Goal: Information Seeking & Learning: Learn about a topic

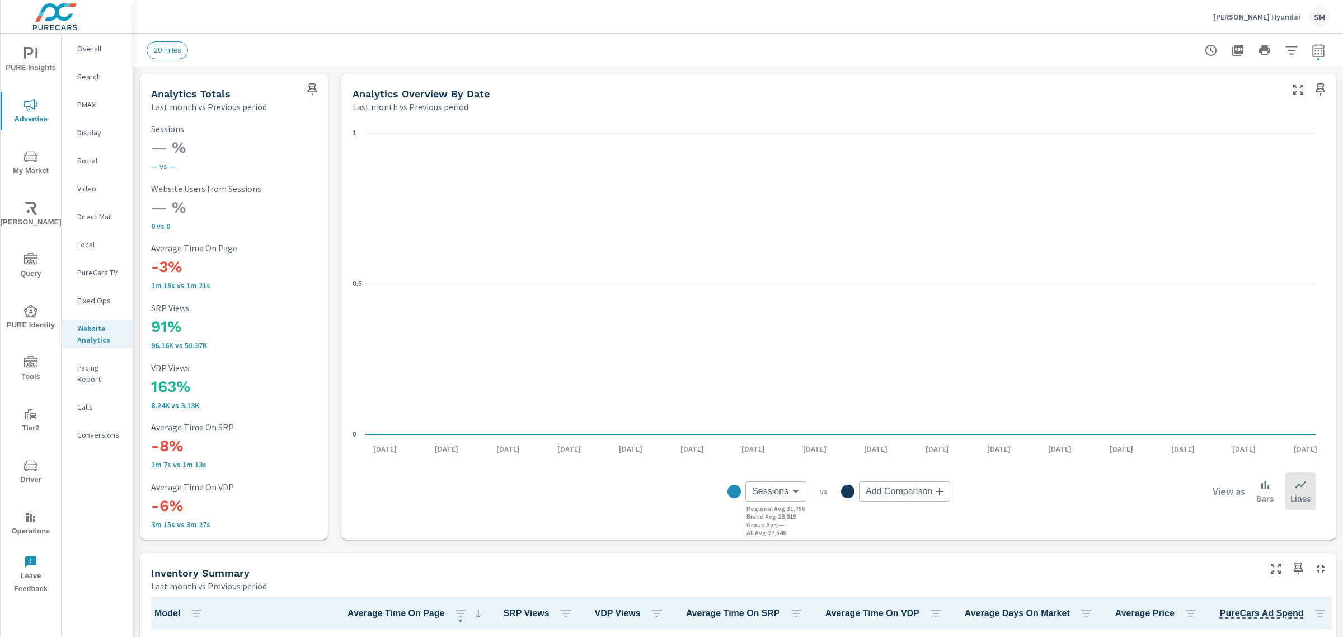
click at [1315, 50] on icon "button" at bounding box center [1318, 52] width 7 height 4
select select "Last month"
select select "Previous period"
click at [1259, 190] on span "Cancel" at bounding box center [1265, 189] width 45 height 10
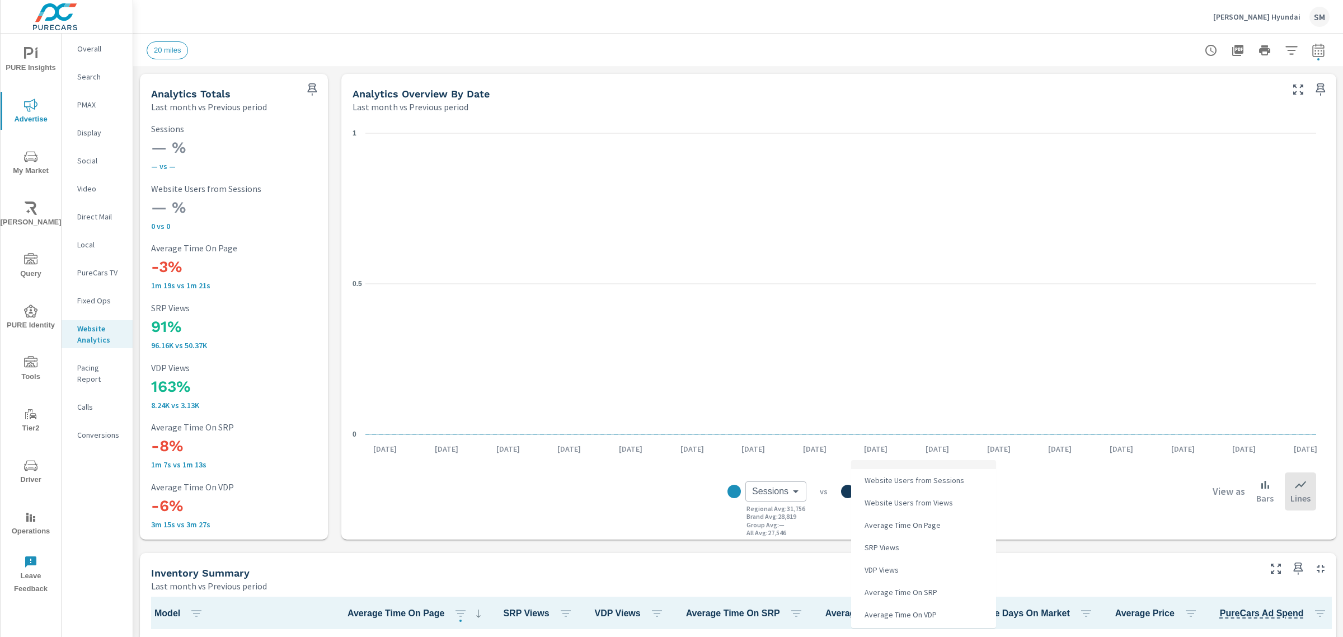
click at [882, 498] on body "PURE Insights Advertise My Market [PERSON_NAME] Query PURE Identity Tools Tier2…" at bounding box center [671, 318] width 1343 height 637
click at [901, 483] on span "Website Users from Sessions" at bounding box center [913, 480] width 106 height 16
type input "Website Users from Sessions"
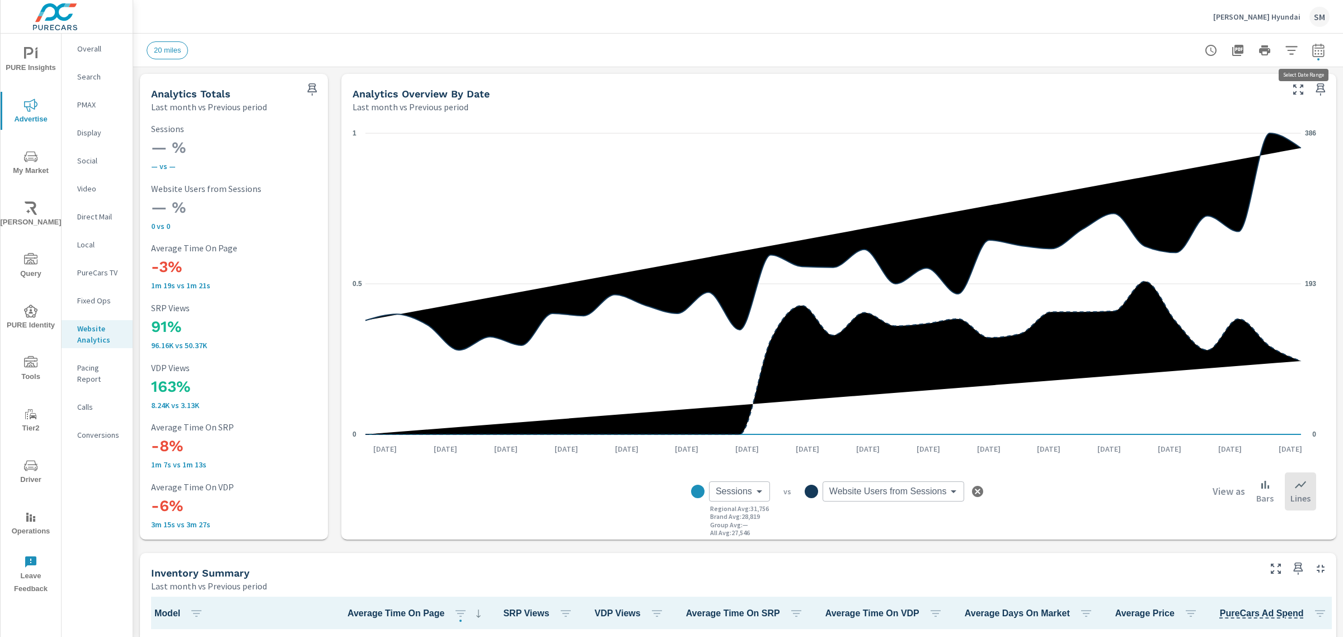
click at [1310, 41] on button "button" at bounding box center [1318, 50] width 22 height 22
select select "Last month"
select select "Previous period"
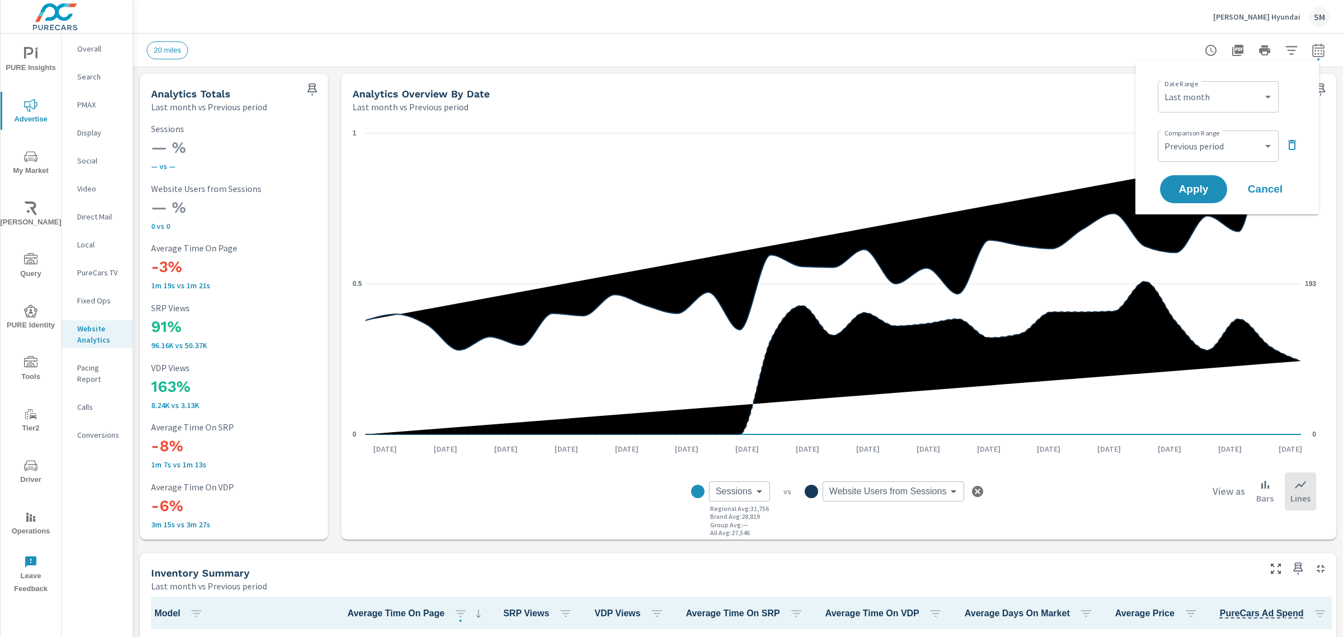
click at [1288, 139] on icon "button" at bounding box center [1292, 144] width 13 height 13
click at [1193, 153] on span "Apply" at bounding box center [1194, 158] width 46 height 11
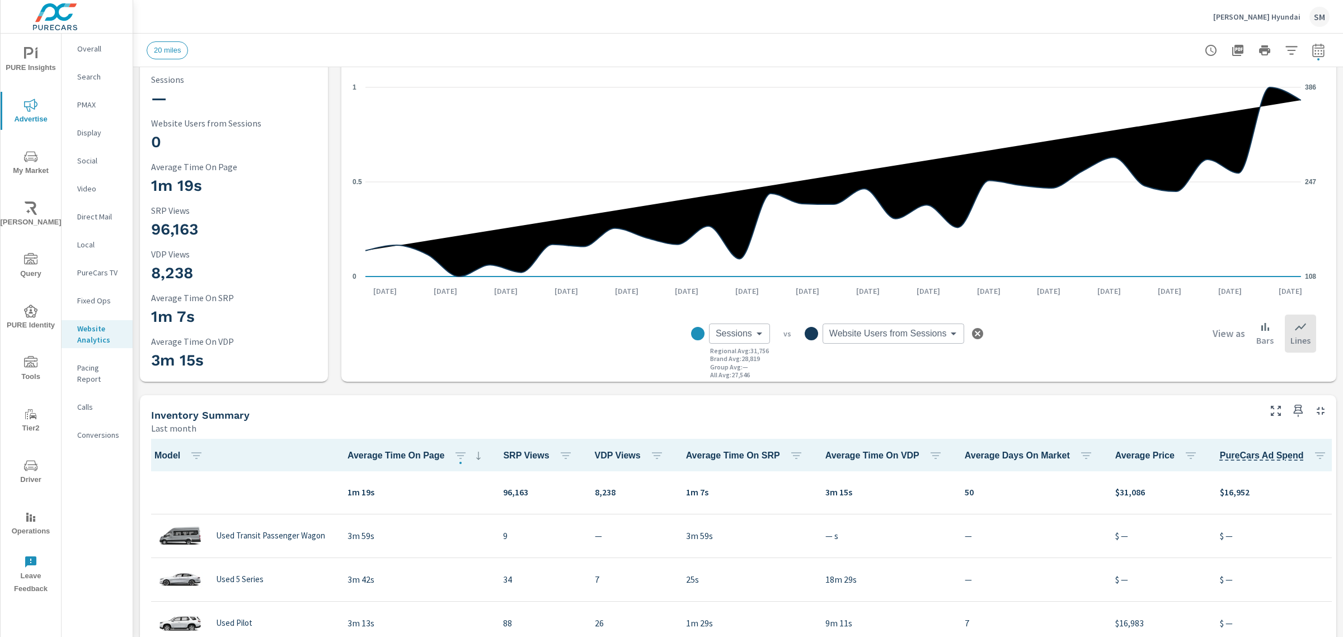
scroll to position [48, 0]
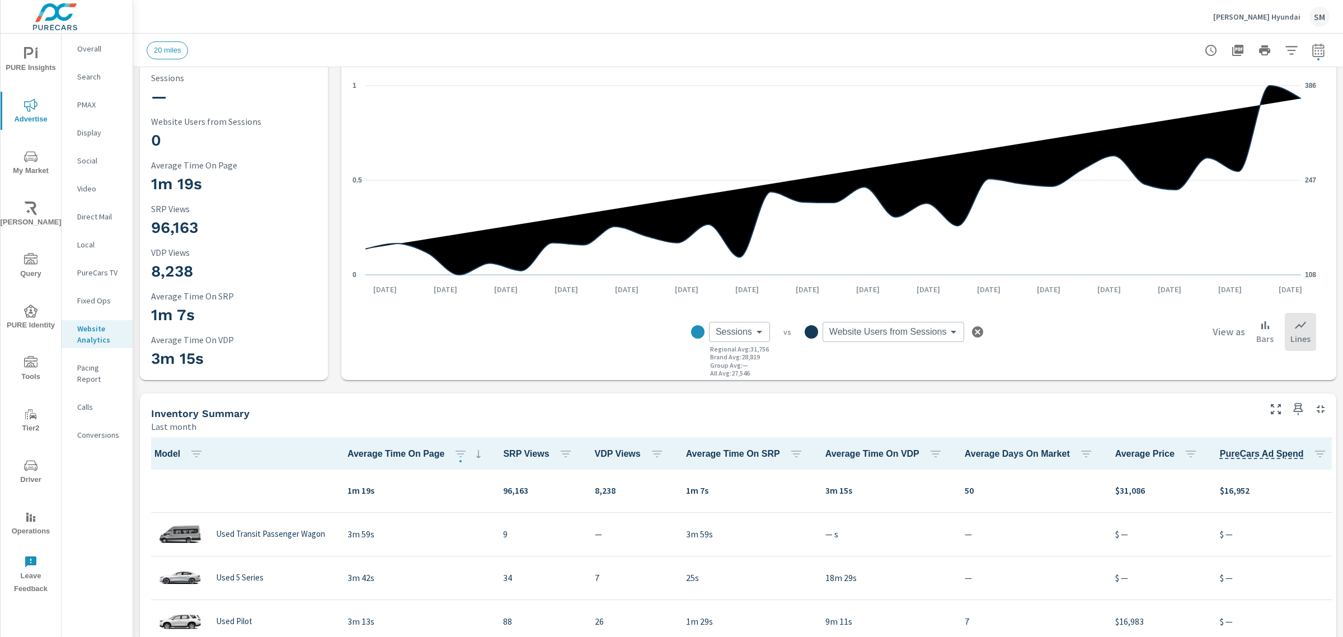
click at [879, 336] on body "PURE Insights Advertise My Market [PERSON_NAME] Query PURE Identity Tools Tier2…" at bounding box center [671, 318] width 1343 height 637
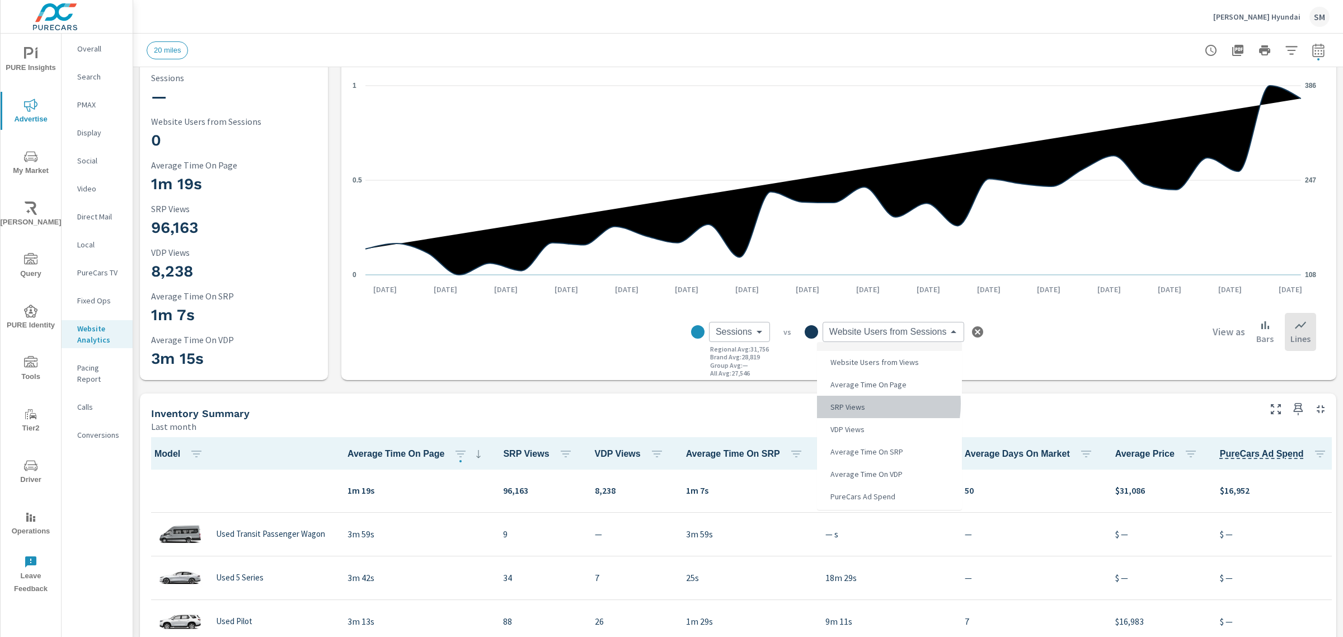
click at [855, 404] on span "SRP Views" at bounding box center [846, 407] width 41 height 16
type input "SRP Views"
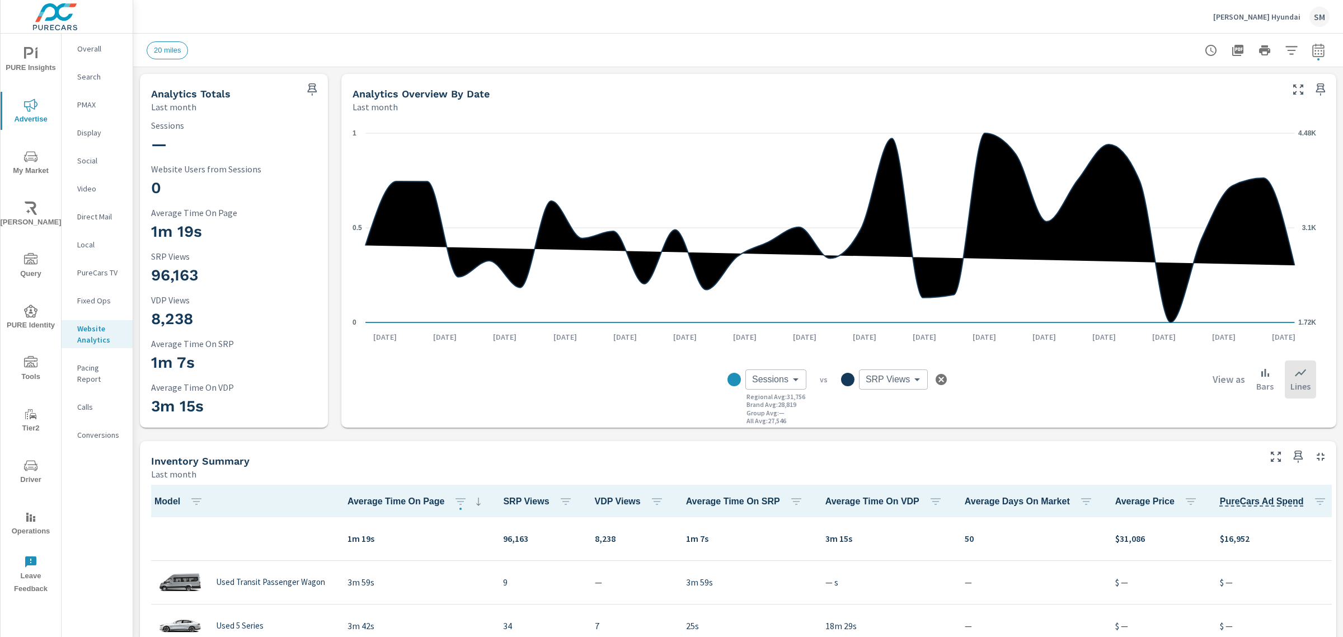
click at [936, 377] on icon "button" at bounding box center [941, 379] width 11 height 11
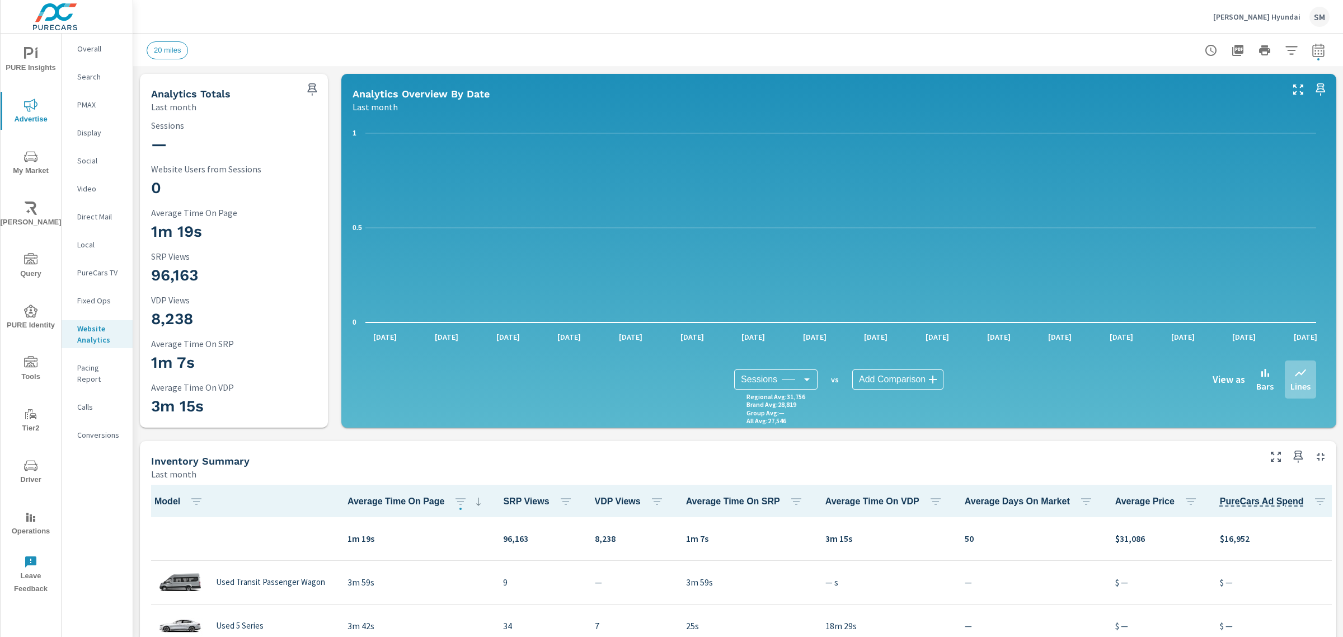
click at [798, 379] on body "PURE Insights Advertise My Market [PERSON_NAME] Query PURE Identity Tools Tier2…" at bounding box center [671, 318] width 1343 height 637
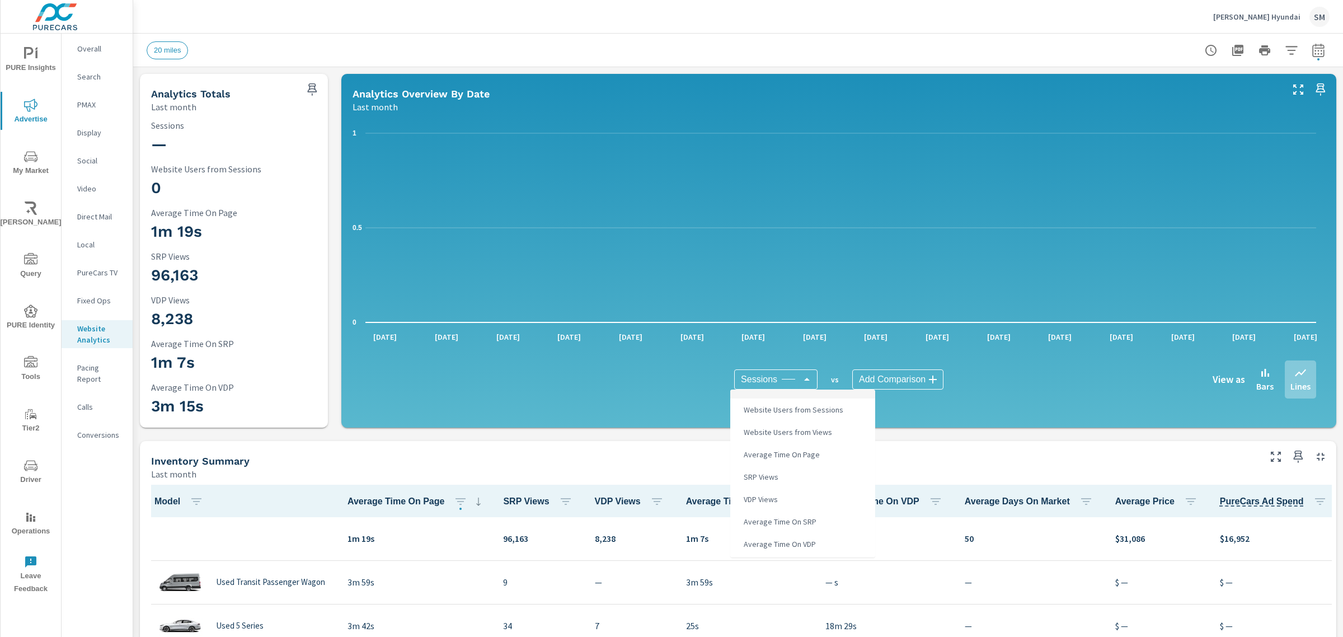
click at [794, 407] on span "Website Users from Sessions" at bounding box center [792, 410] width 106 height 16
type input "Website Users from Sessions"
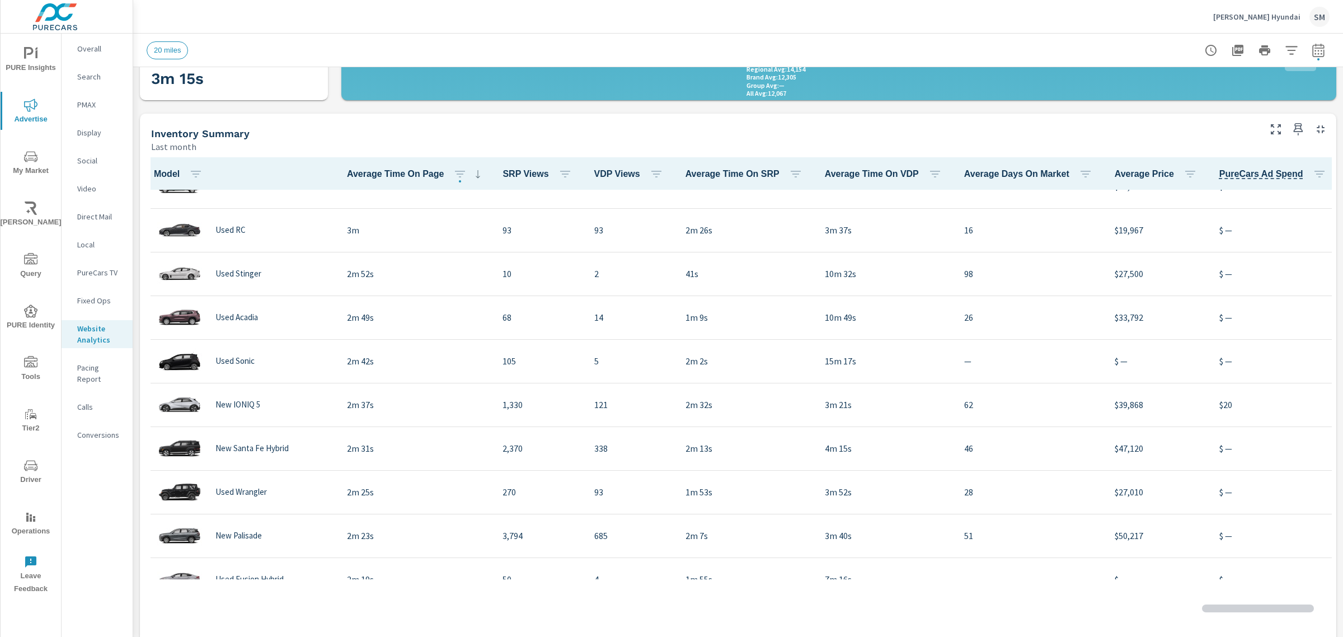
scroll to position [199, 166]
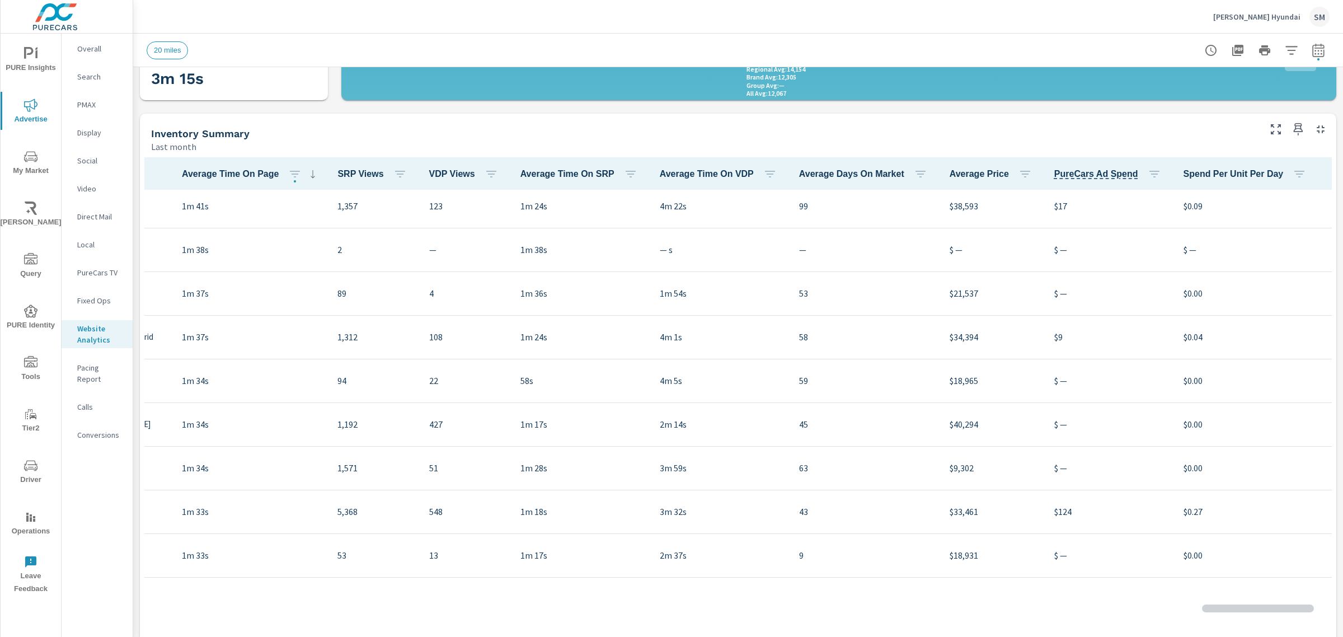
scroll to position [2159, 166]
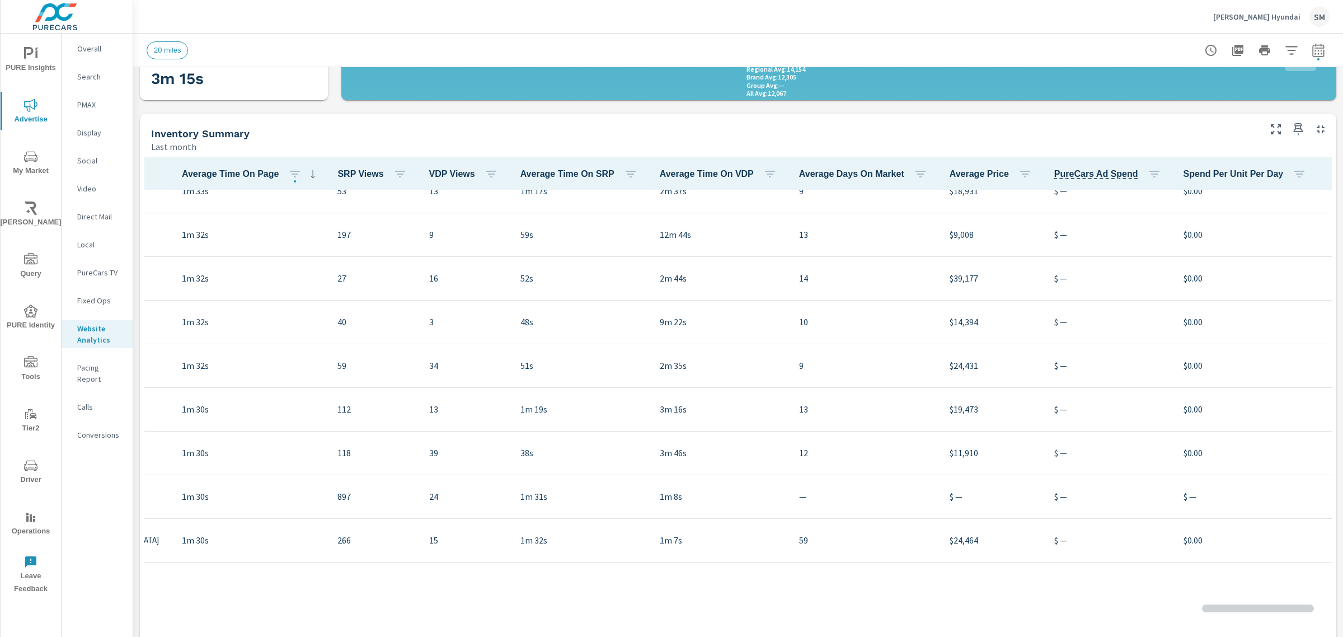
scroll to position [2159, 0]
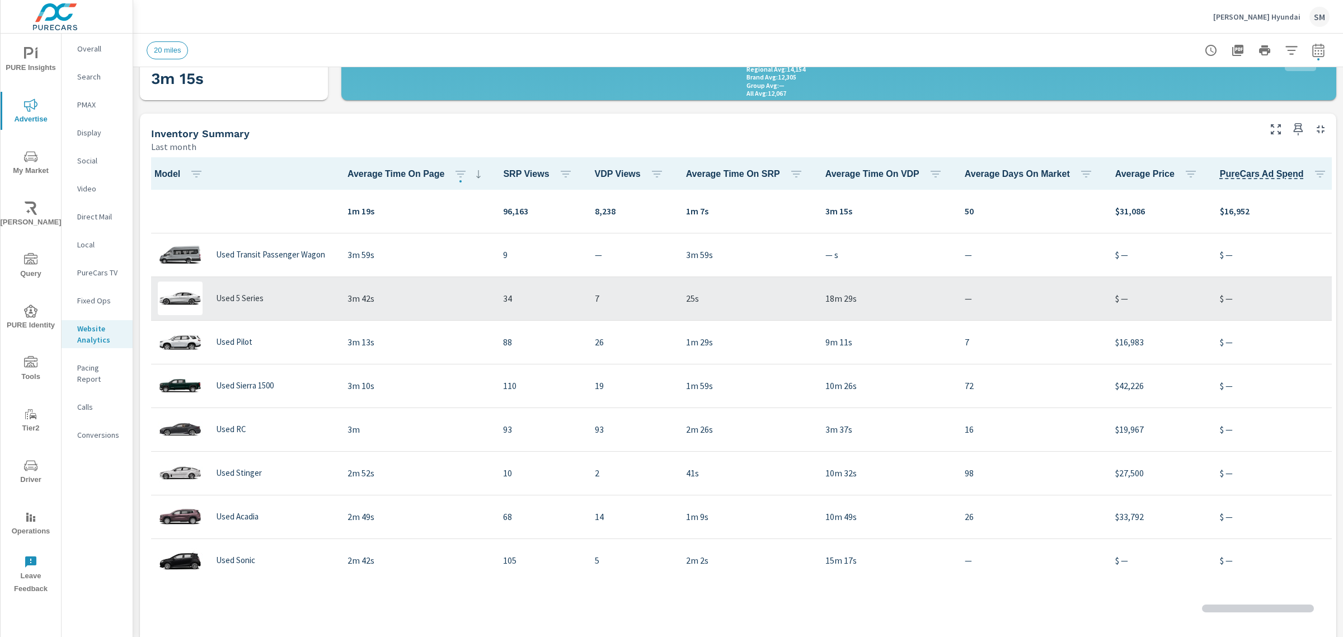
scroll to position [1, 0]
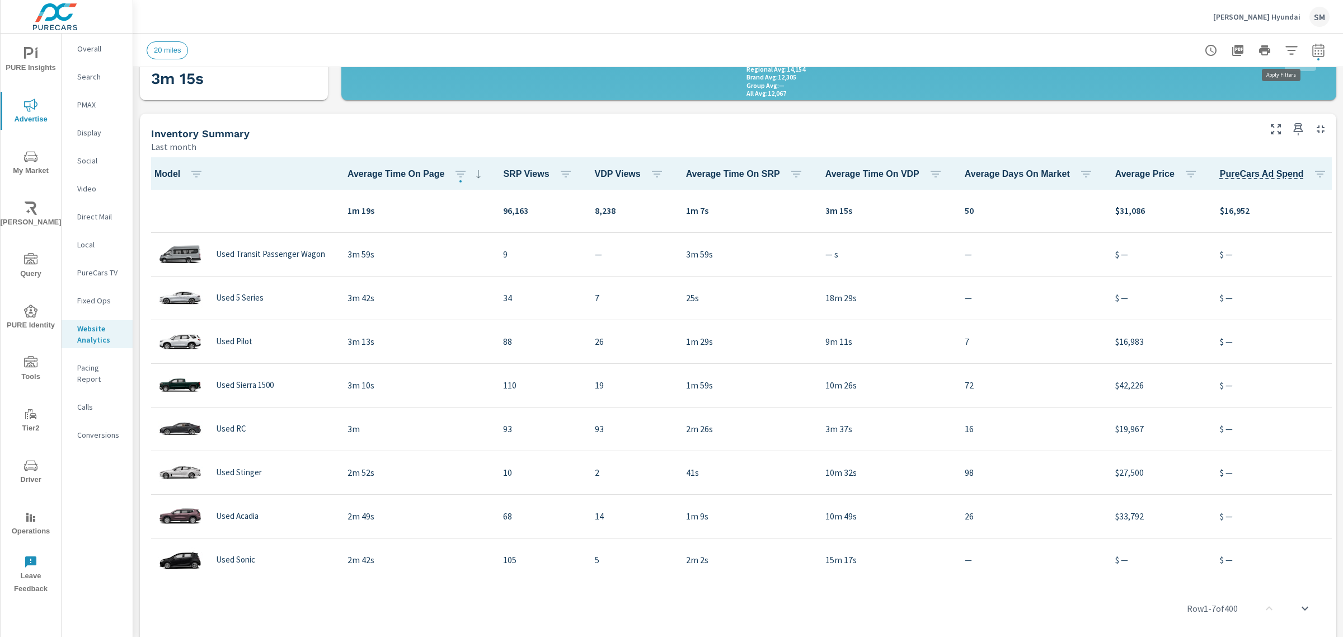
click at [1285, 44] on icon "button" at bounding box center [1291, 50] width 13 height 13
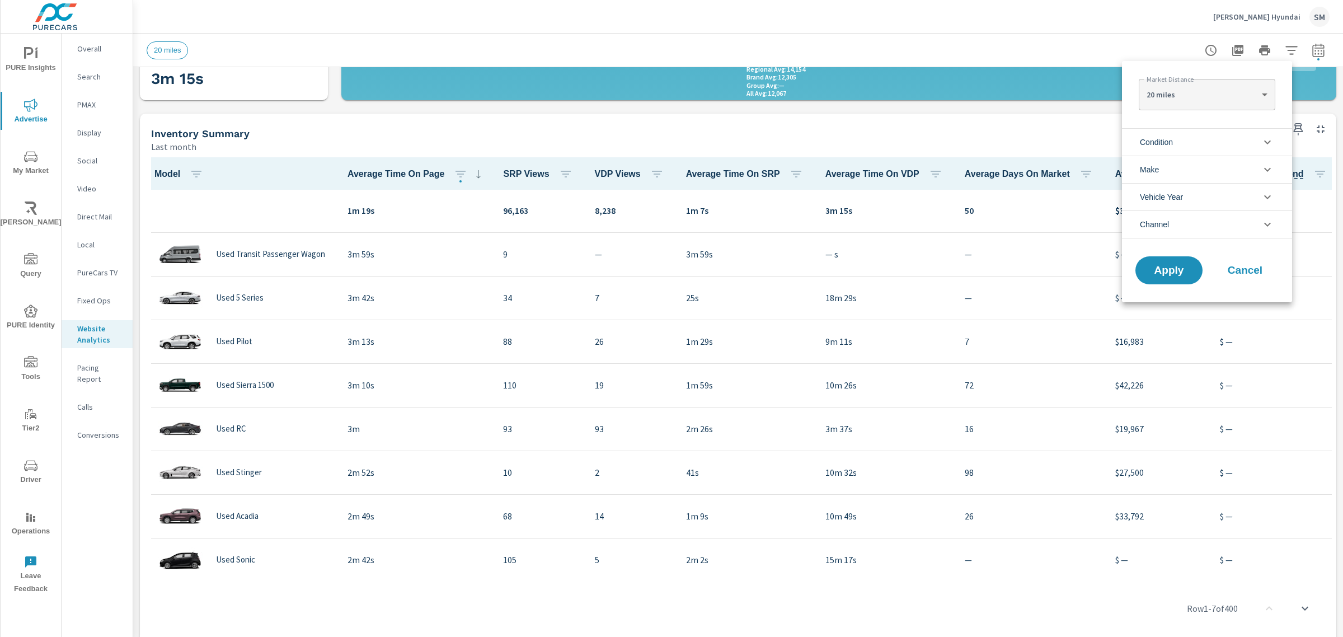
click at [1216, 166] on li "Make" at bounding box center [1207, 169] width 170 height 27
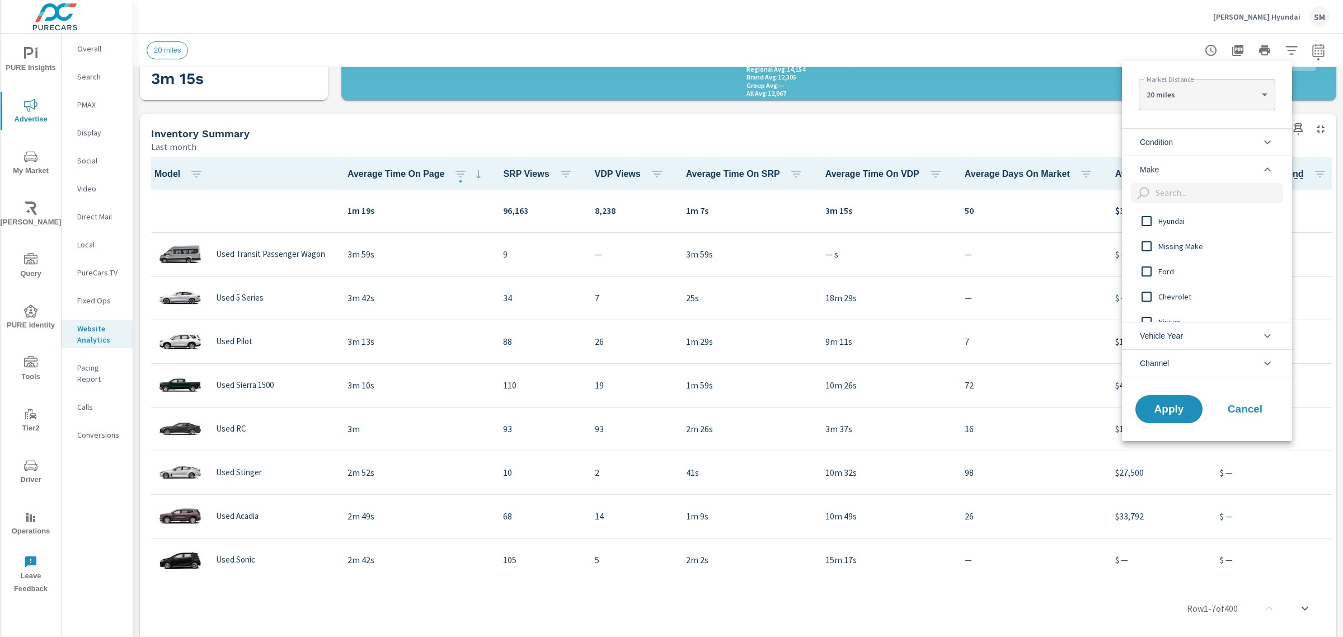
click at [1202, 136] on li "Condition" at bounding box center [1207, 141] width 170 height 27
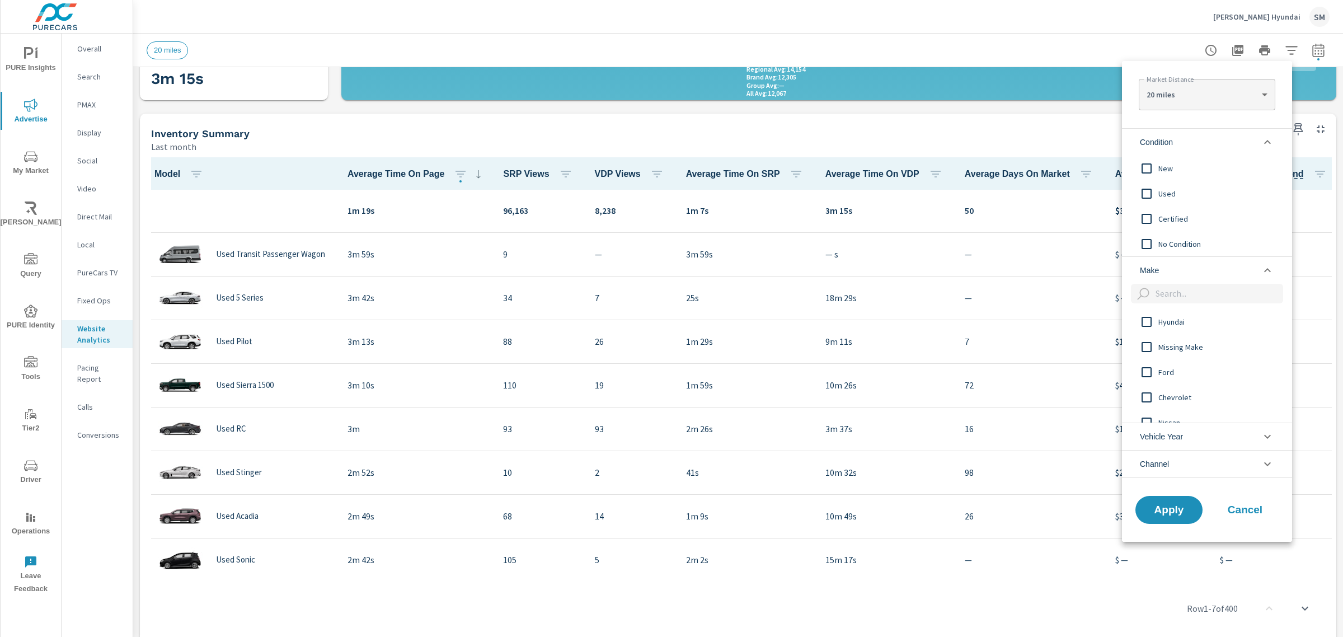
click at [1150, 167] on input "filter options" at bounding box center [1147, 169] width 24 height 24
click at [1177, 499] on button "Apply" at bounding box center [1168, 509] width 69 height 29
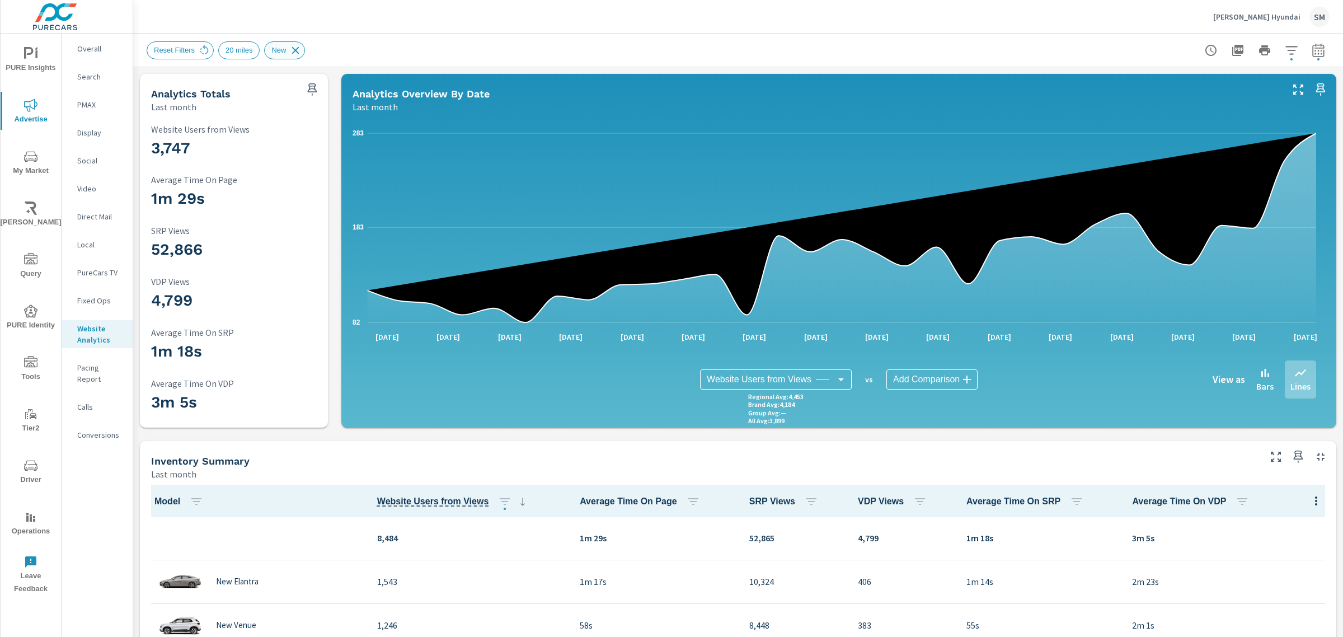
click at [292, 51] on icon at bounding box center [295, 49] width 7 height 7
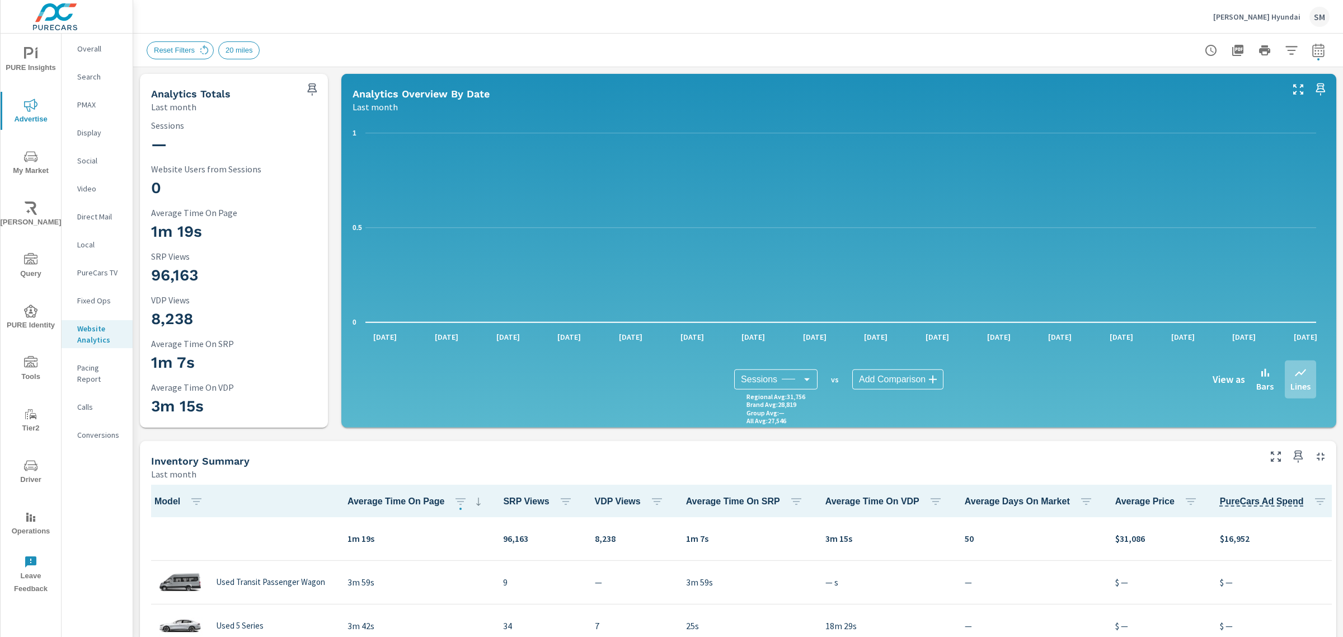
scroll to position [1, 0]
click at [1289, 48] on button "button" at bounding box center [1292, 50] width 22 height 22
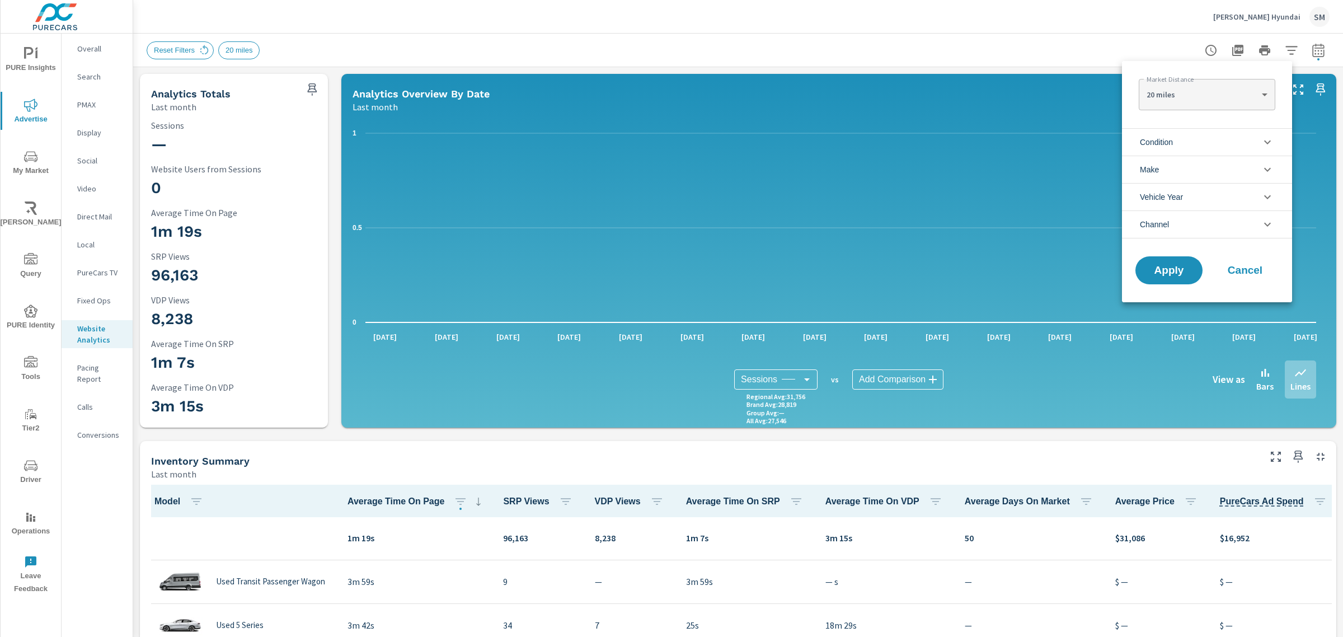
click at [1176, 146] on li "Condition" at bounding box center [1207, 141] width 170 height 27
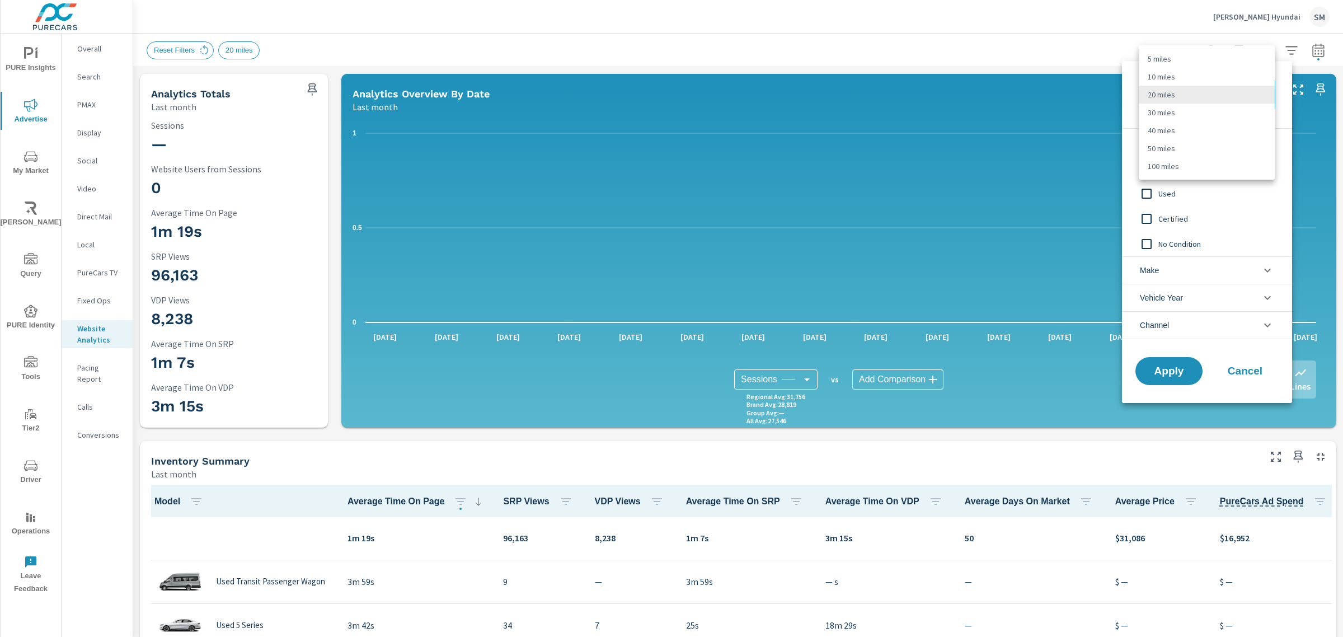
click at [1246, 98] on body "PURE Insights Advertise My Market [PERSON_NAME] Query PURE Identity Tools Tier2…" at bounding box center [671, 318] width 1343 height 637
click at [1202, 200] on div at bounding box center [671, 318] width 1343 height 637
click at [1149, 170] on input "filter options" at bounding box center [1147, 169] width 24 height 24
click at [1148, 196] on input "filter options" at bounding box center [1147, 194] width 24 height 24
click at [1146, 219] on input "filter options" at bounding box center [1147, 219] width 24 height 24
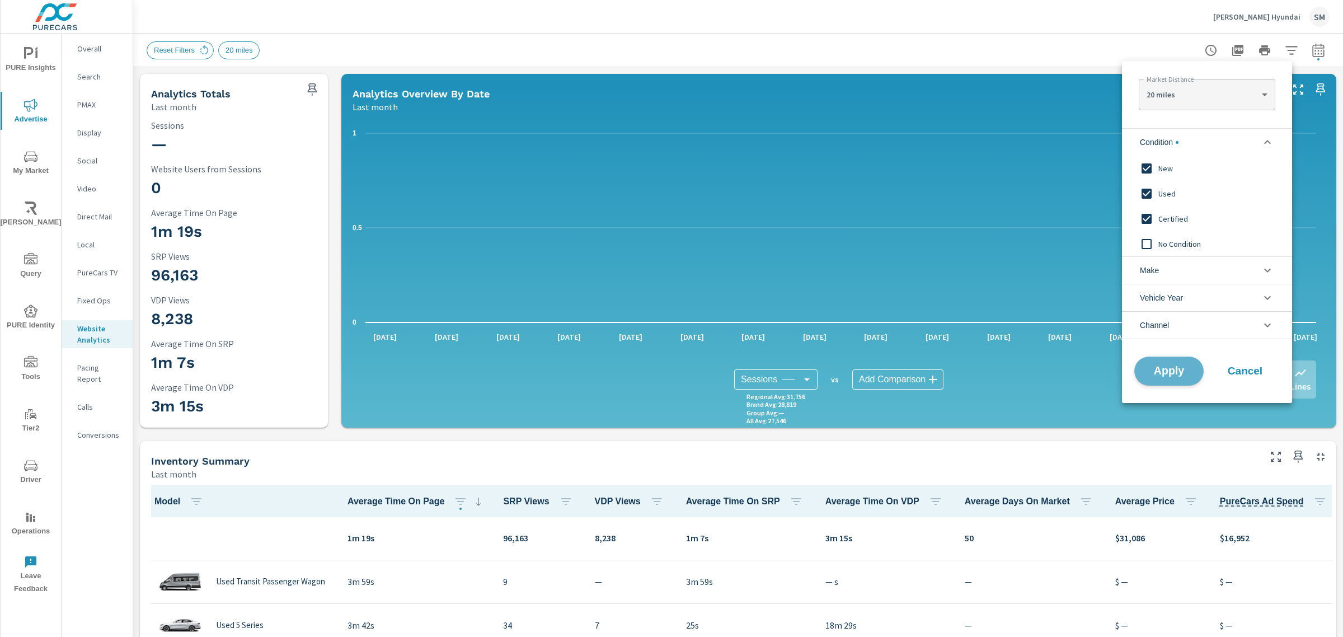
click at [1157, 362] on button "Apply" at bounding box center [1168, 371] width 69 height 29
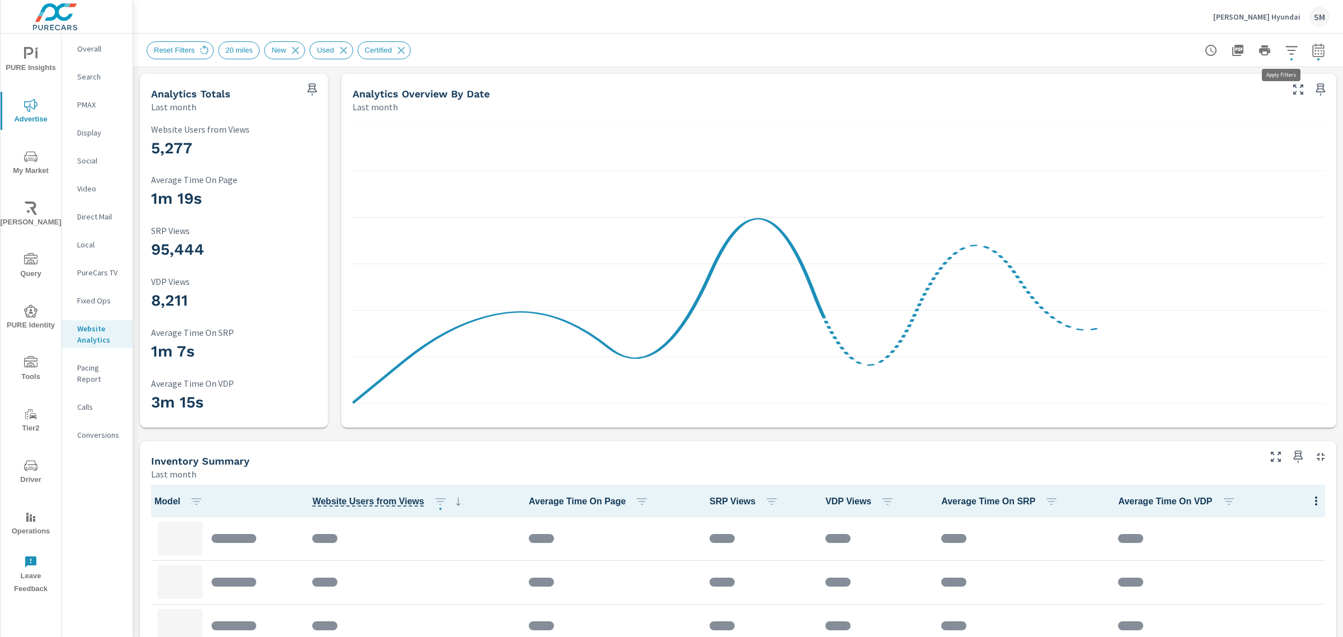
click at [1291, 58] on span "button" at bounding box center [1292, 59] width 2 height 2
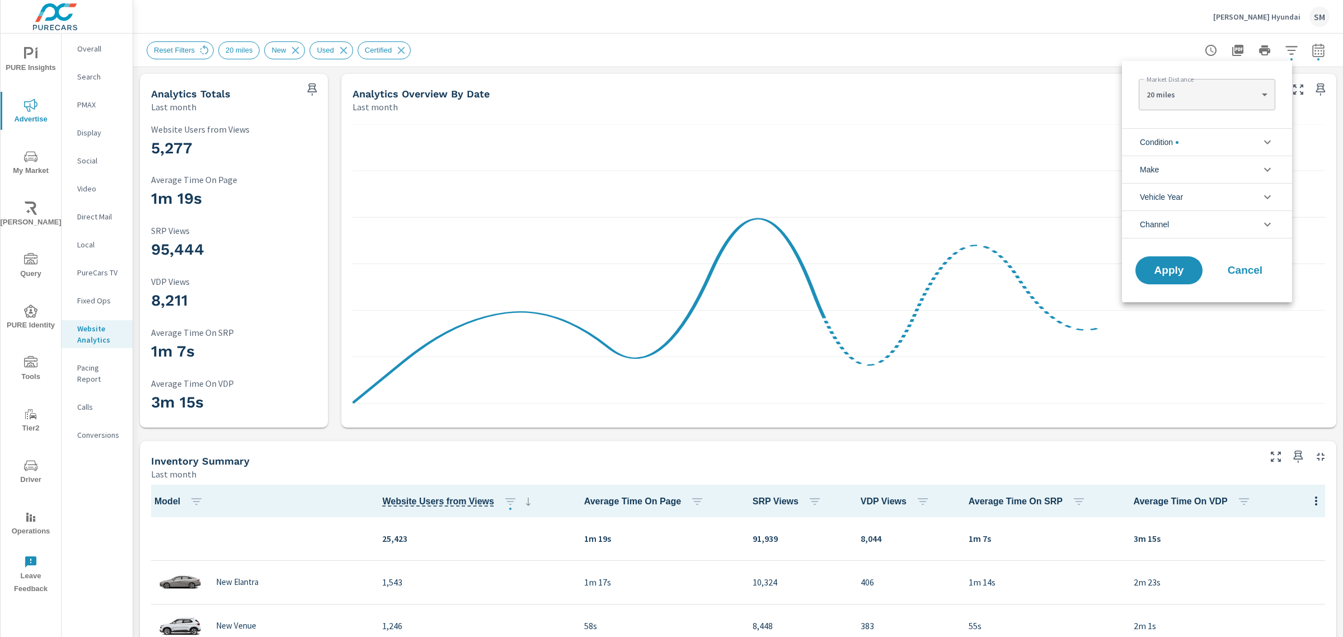
scroll to position [1, 0]
click at [1190, 130] on li "Condition" at bounding box center [1207, 141] width 170 height 27
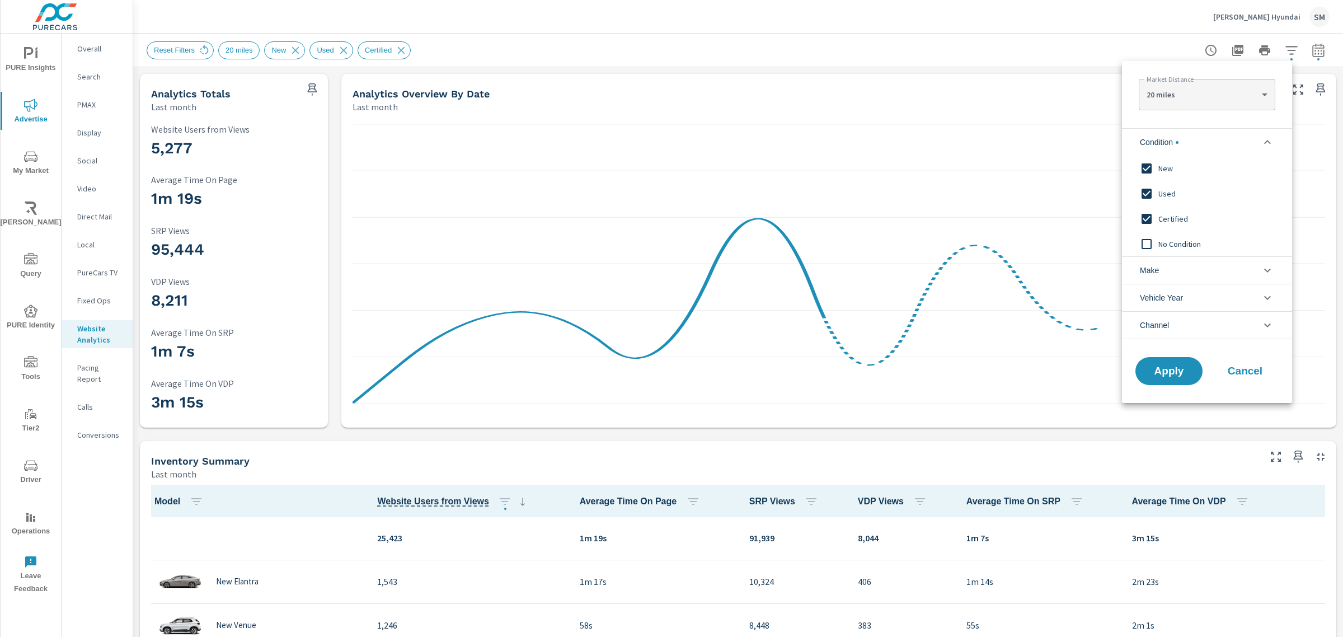
scroll to position [0, 0]
click at [1137, 171] on input "filter options" at bounding box center [1147, 169] width 24 height 24
click at [1146, 200] on input "filter options" at bounding box center [1147, 194] width 24 height 24
click at [1146, 211] on input "filter options" at bounding box center [1147, 219] width 24 height 24
click at [1168, 363] on button "Apply" at bounding box center [1168, 371] width 69 height 29
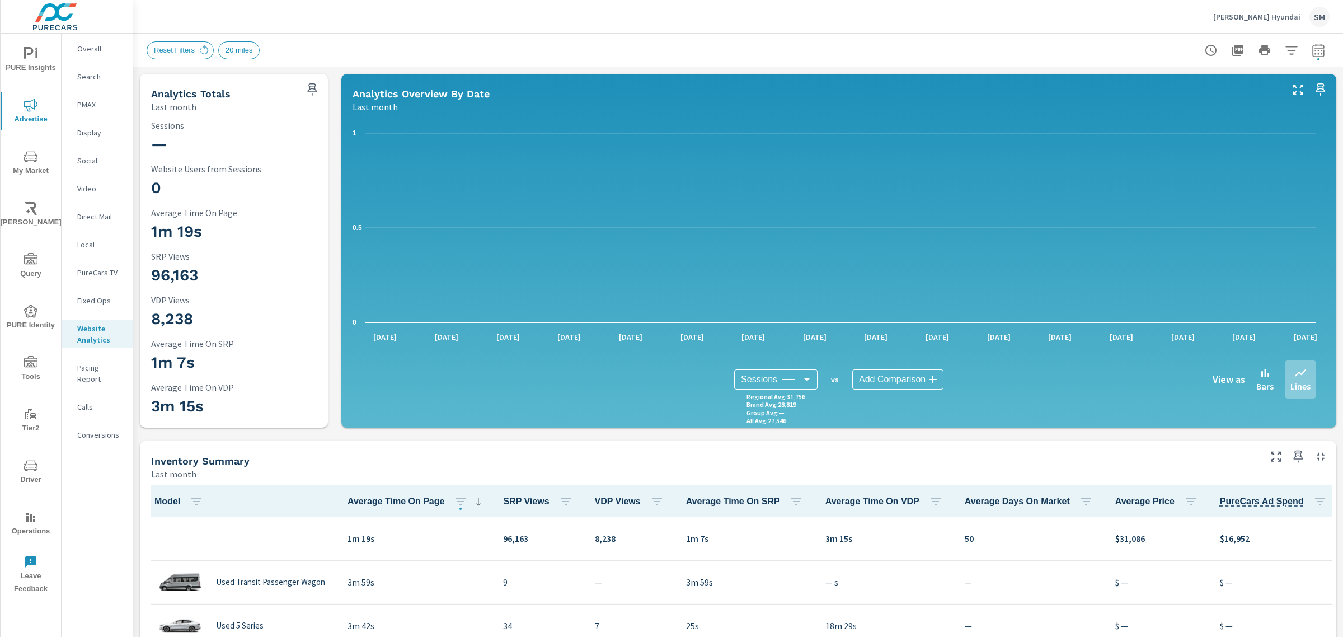
scroll to position [1, 0]
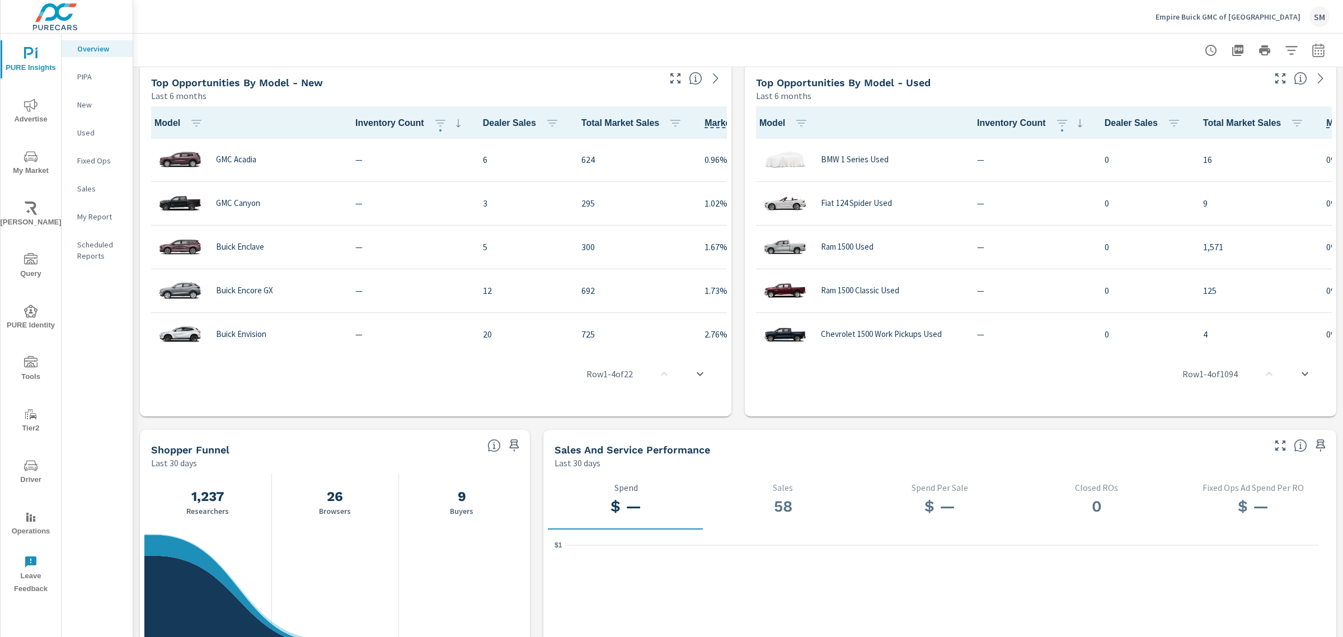
scroll to position [1265, 0]
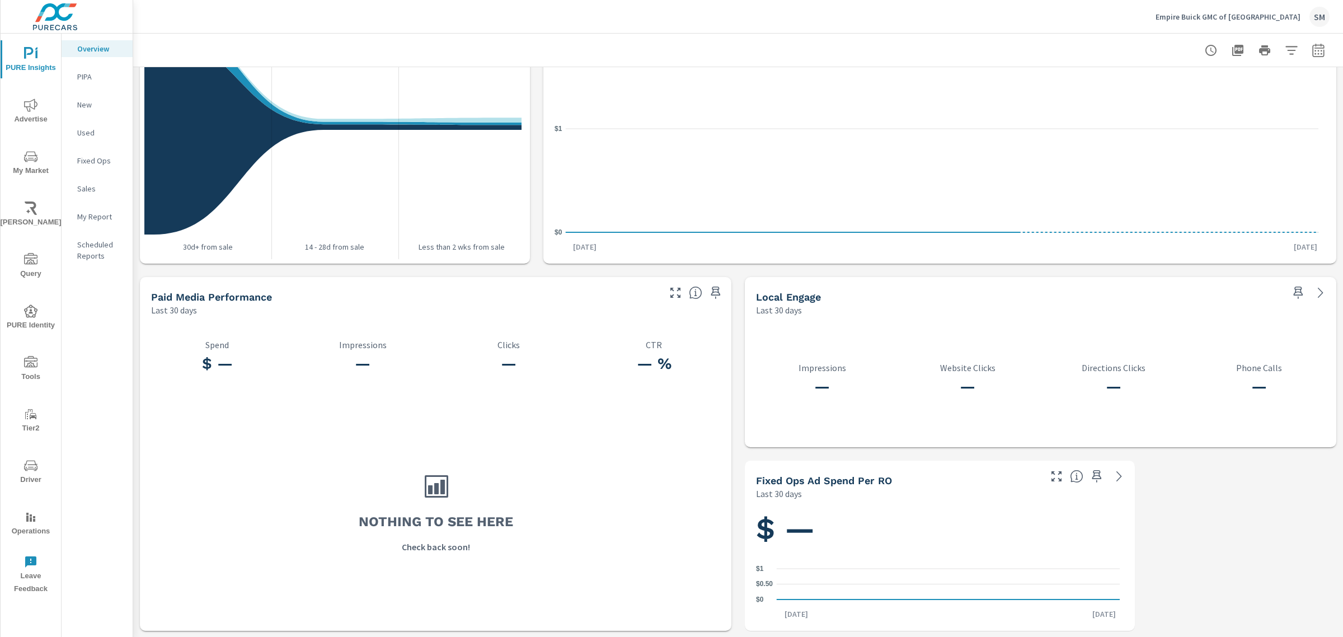
click at [29, 153] on icon "nav menu" at bounding box center [30, 156] width 13 height 13
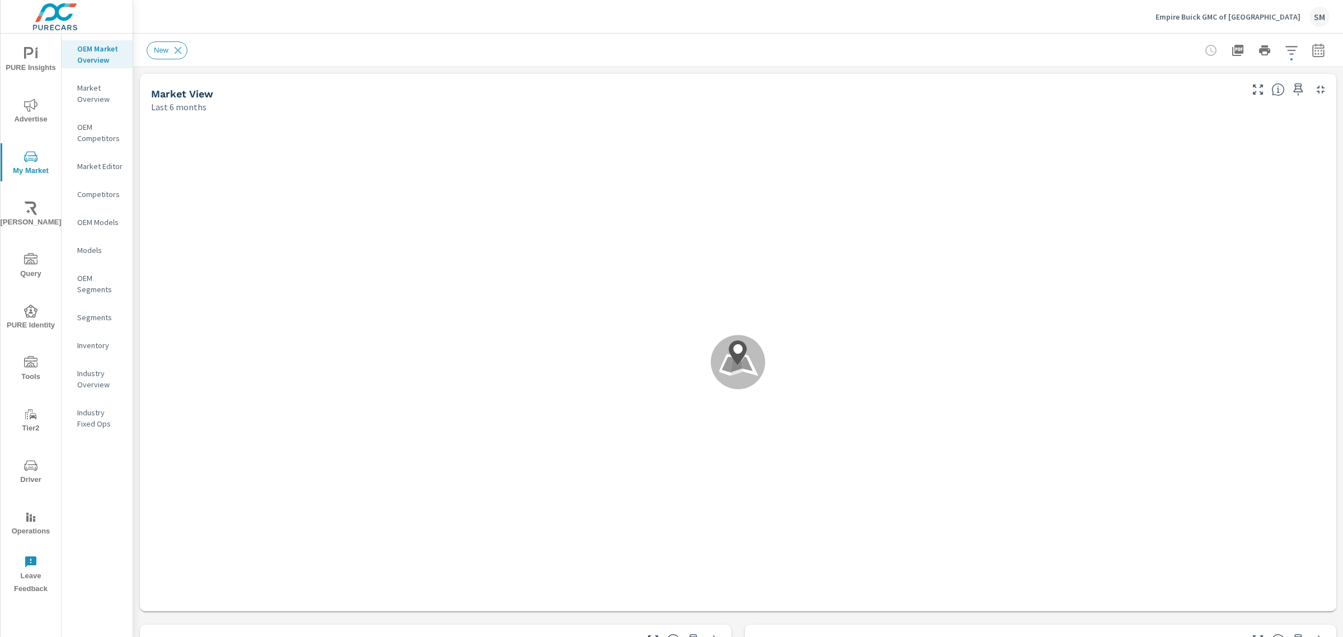
scroll to position [1, 0]
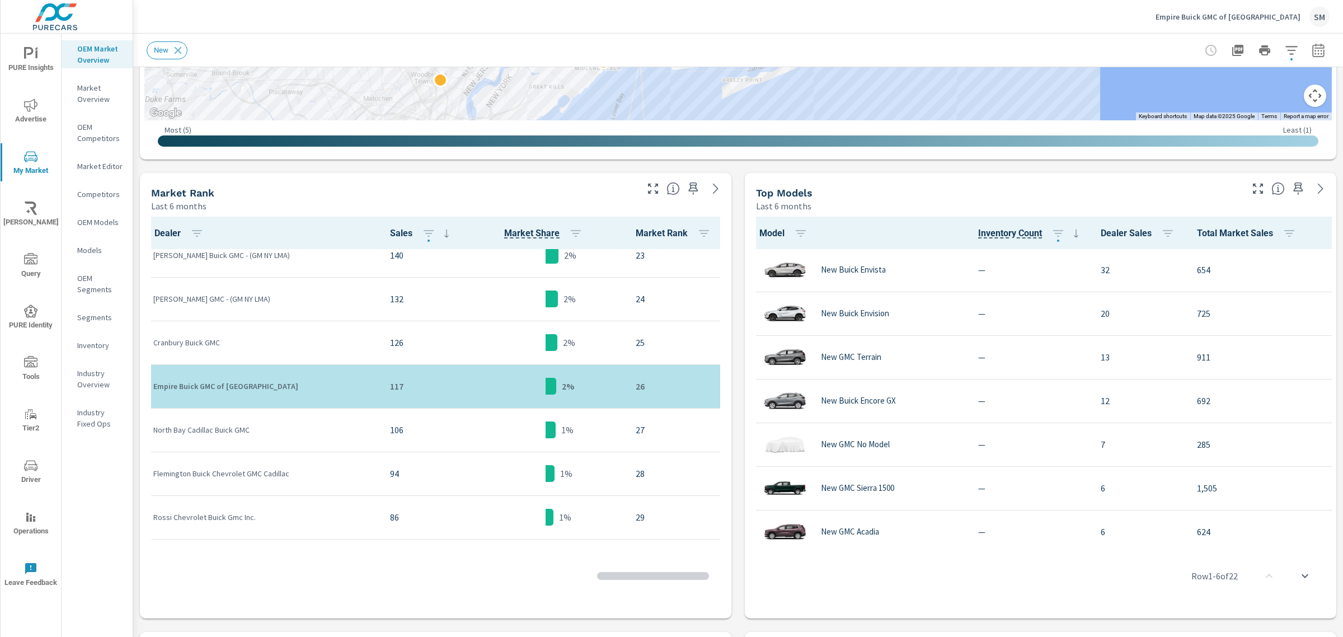
scroll to position [939, 0]
